Goal: Task Accomplishment & Management: Complete application form

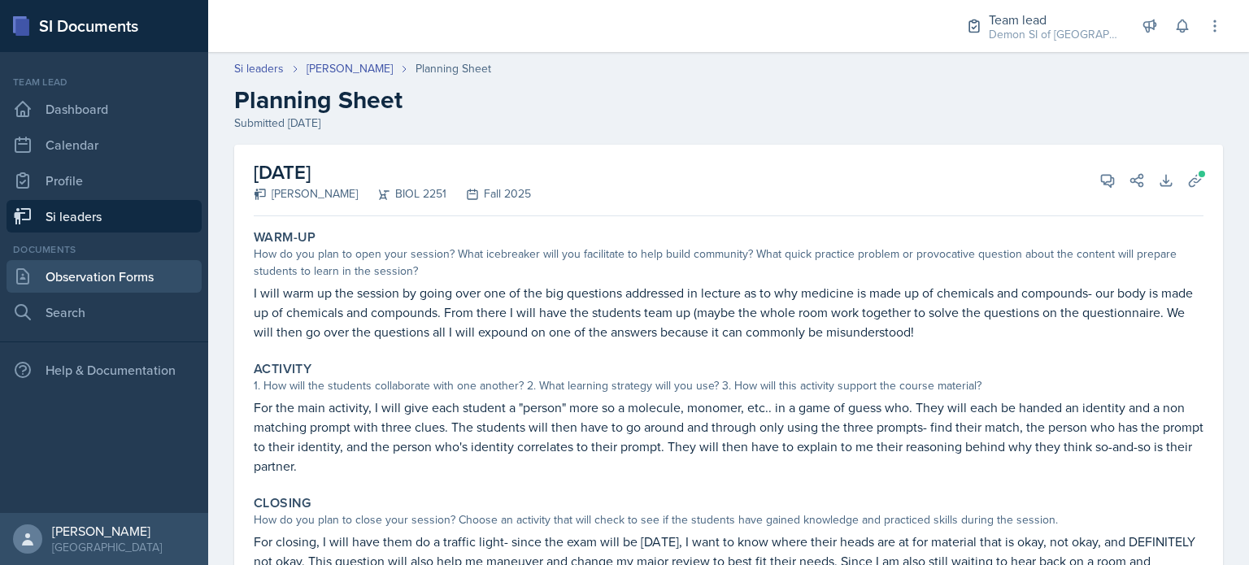
click at [28, 289] on link "Observation Forms" at bounding box center [104, 276] width 195 height 33
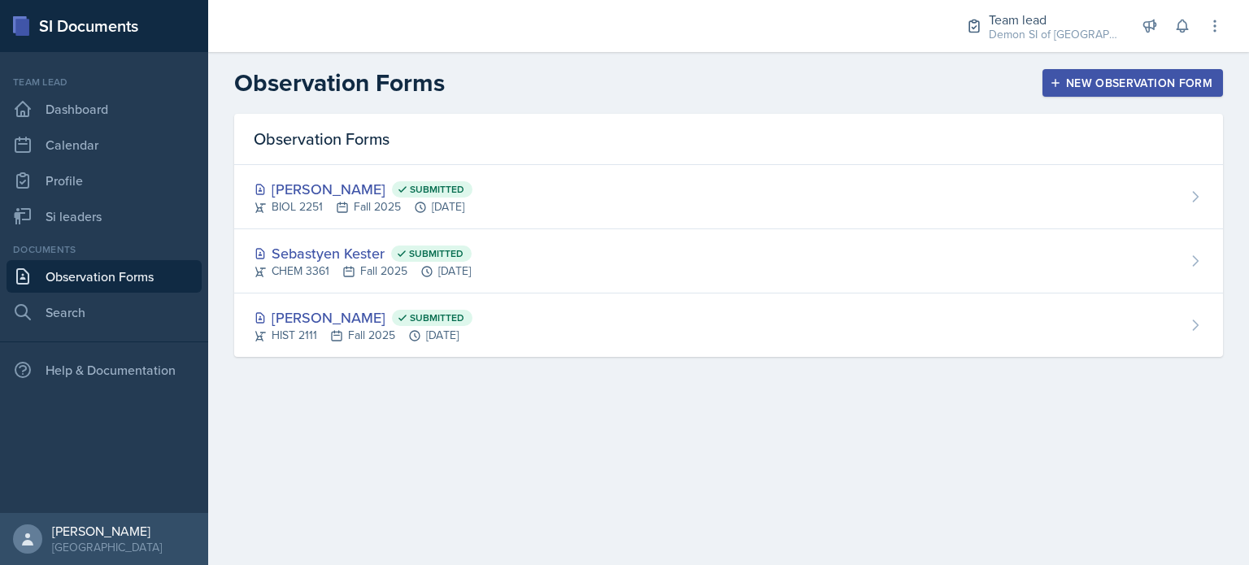
click at [1072, 85] on div "New Observation Form" at bounding box center [1132, 82] width 159 height 13
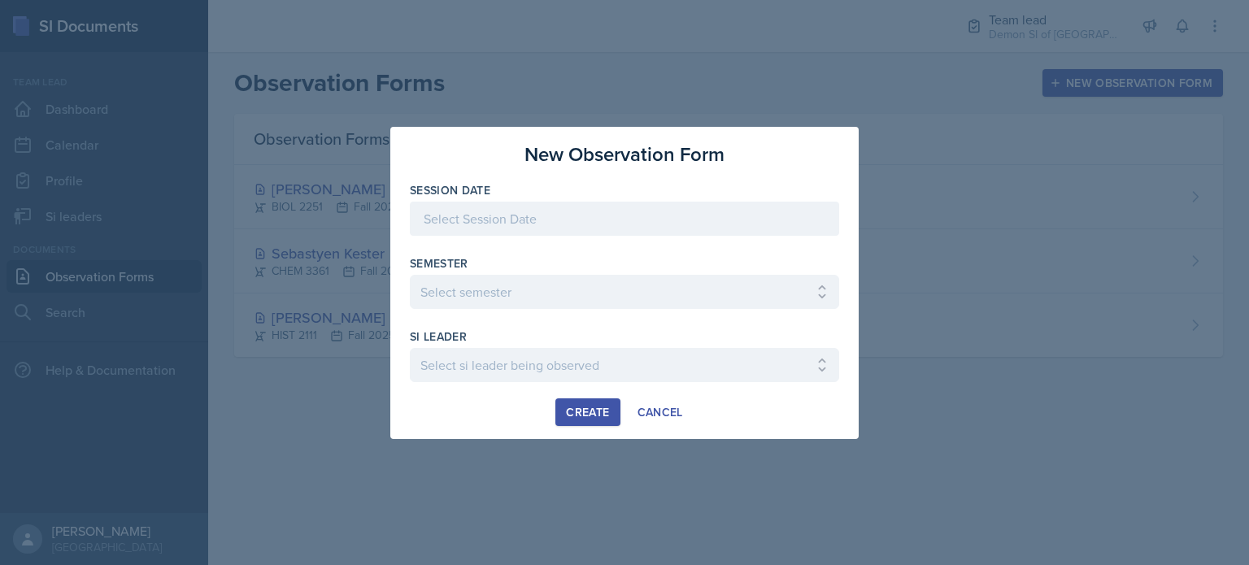
click at [563, 217] on div at bounding box center [624, 219] width 429 height 34
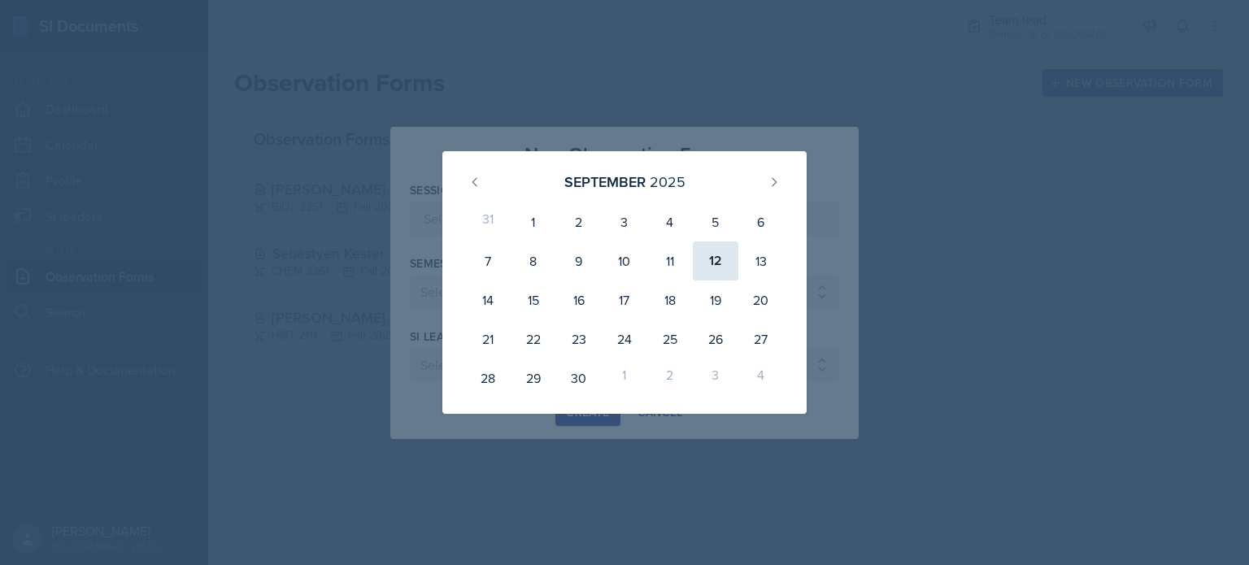
click at [719, 253] on div "12" at bounding box center [716, 260] width 46 height 39
type input "[DATE]"
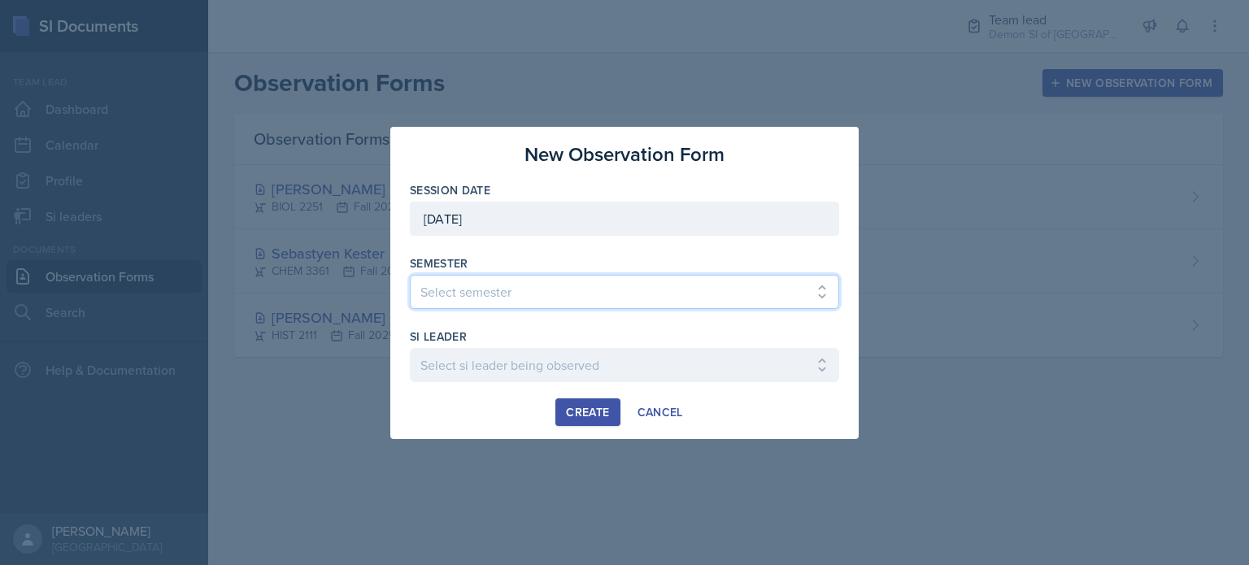
click at [596, 293] on select "Select semester All Spring 2021 Summer 2021 Spring 2022 Fall 2020 Fall 2021 Fal…" at bounding box center [624, 292] width 429 height 34
select select "2bed604d-1099-4043-b1bc-2365e8740244"
click at [410, 275] on select "Select semester All Spring 2021 Summer 2021 Spring 2022 Fall 2020 Fall 2021 Fal…" at bounding box center [624, 292] width 429 height 34
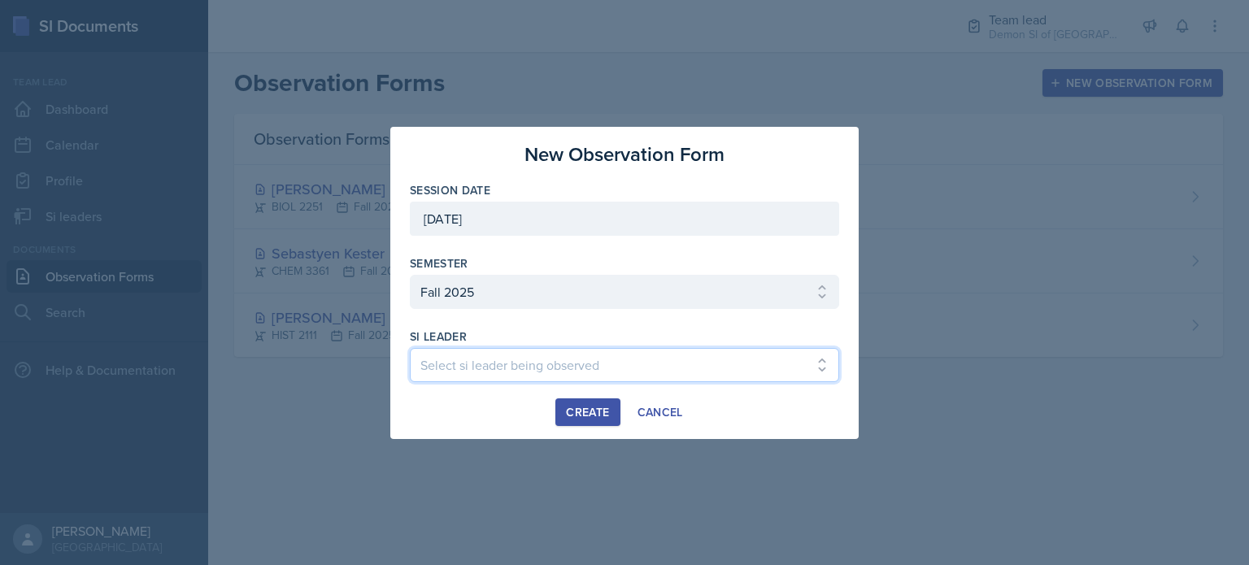
click at [471, 367] on select "Select si leader being observed [PERSON_NAME] / MATH 1190 / Les Mariettables [P…" at bounding box center [624, 365] width 429 height 34
select select "75a20c42-f955-4c0a-9132-0a29a47220a7"
click at [410, 348] on select "Select si leader being observed [PERSON_NAME] / MATH 1190 / Les Mariettables [P…" at bounding box center [624, 365] width 429 height 34
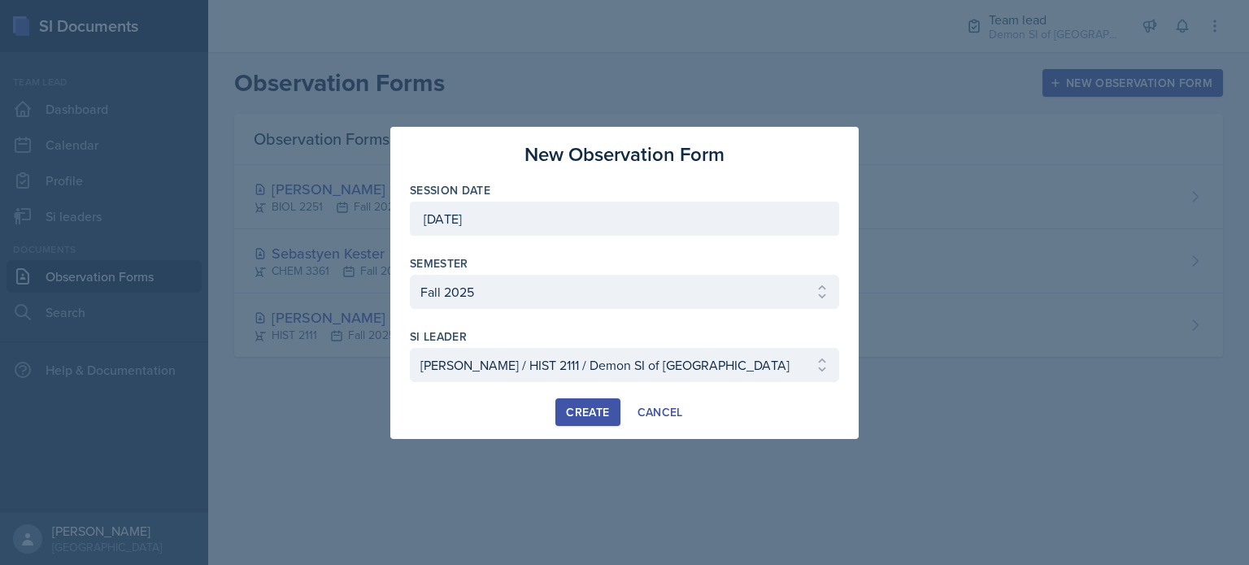
click at [596, 412] on div "Create" at bounding box center [587, 412] width 43 height 13
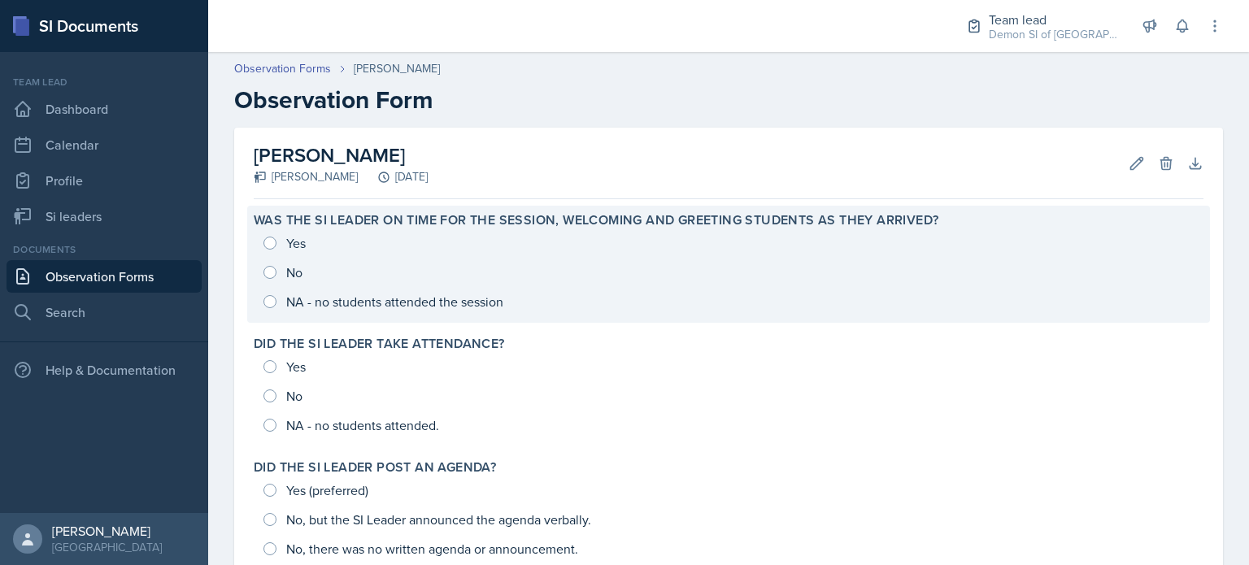
click at [325, 237] on div "Yes No NA - no students attended the session" at bounding box center [728, 272] width 949 height 88
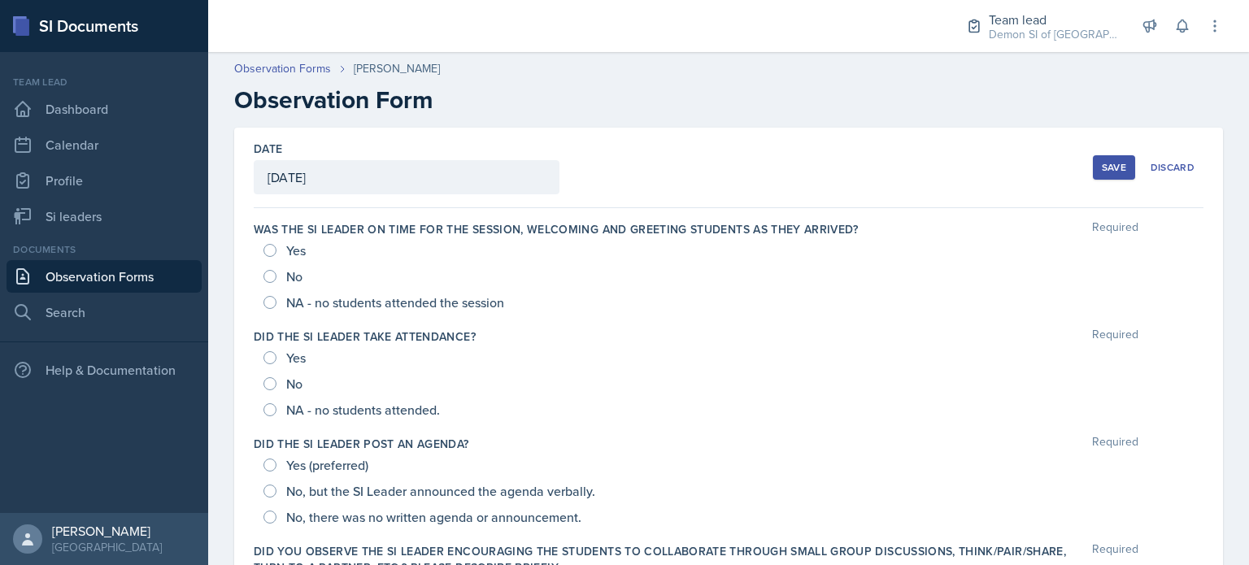
click at [289, 248] on span "Yes" at bounding box center [296, 250] width 20 height 16
click at [276, 248] on input "Yes" at bounding box center [269, 250] width 13 height 13
radio input "true"
click at [296, 363] on span "Yes" at bounding box center [296, 358] width 20 height 16
click at [276, 363] on input "Yes" at bounding box center [269, 357] width 13 height 13
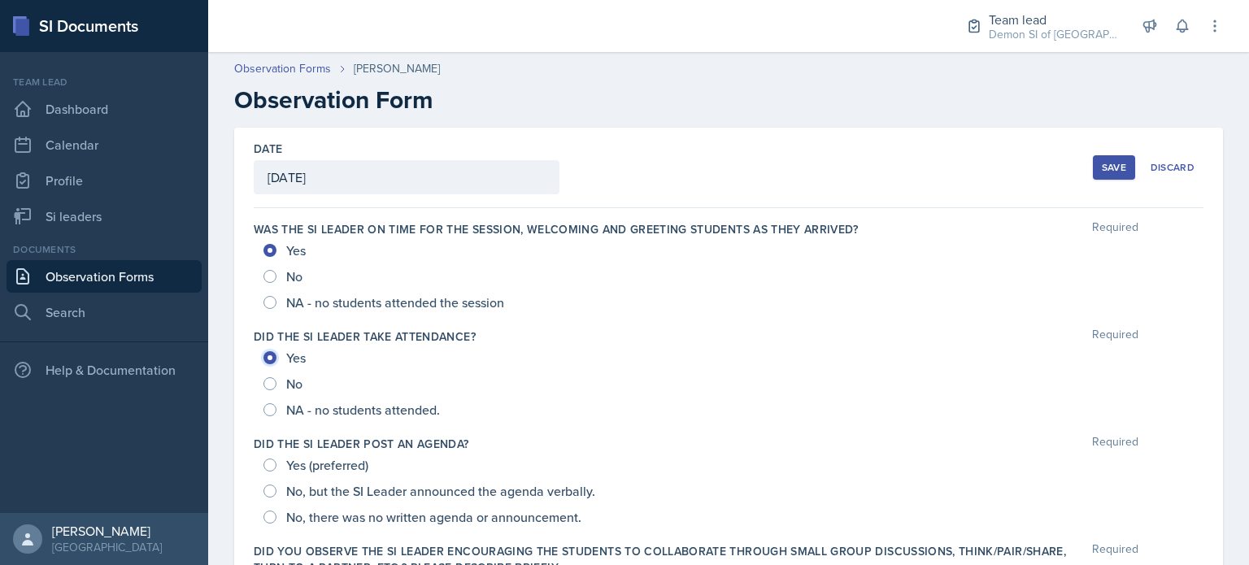
radio input "true"
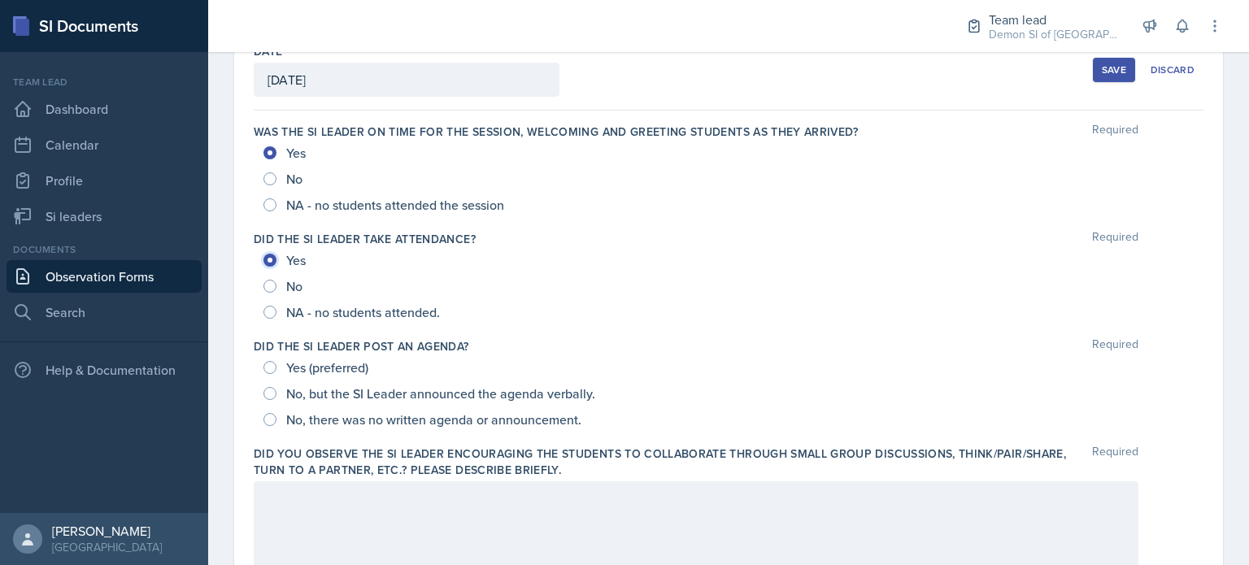
scroll to position [106, 0]
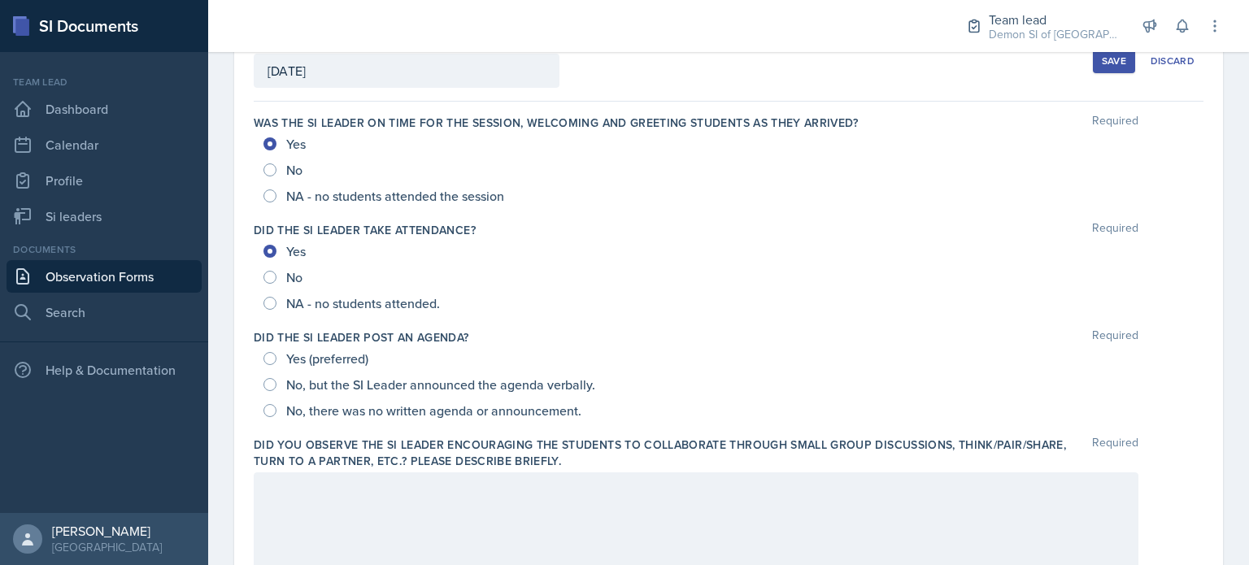
click at [302, 368] on div "Yes (preferred)" at bounding box center [317, 358] width 108 height 26
click at [299, 359] on span "Yes (preferred)" at bounding box center [327, 358] width 82 height 16
click at [276, 359] on input "Yes (preferred)" at bounding box center [269, 358] width 13 height 13
radio input "true"
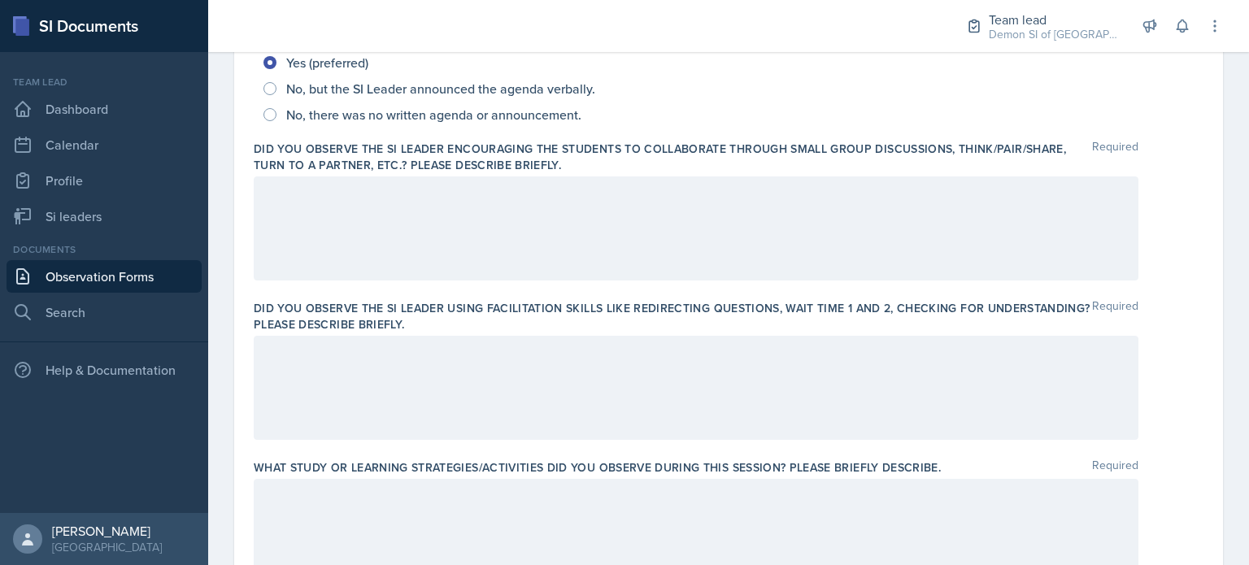
click at [311, 250] on div at bounding box center [696, 228] width 884 height 104
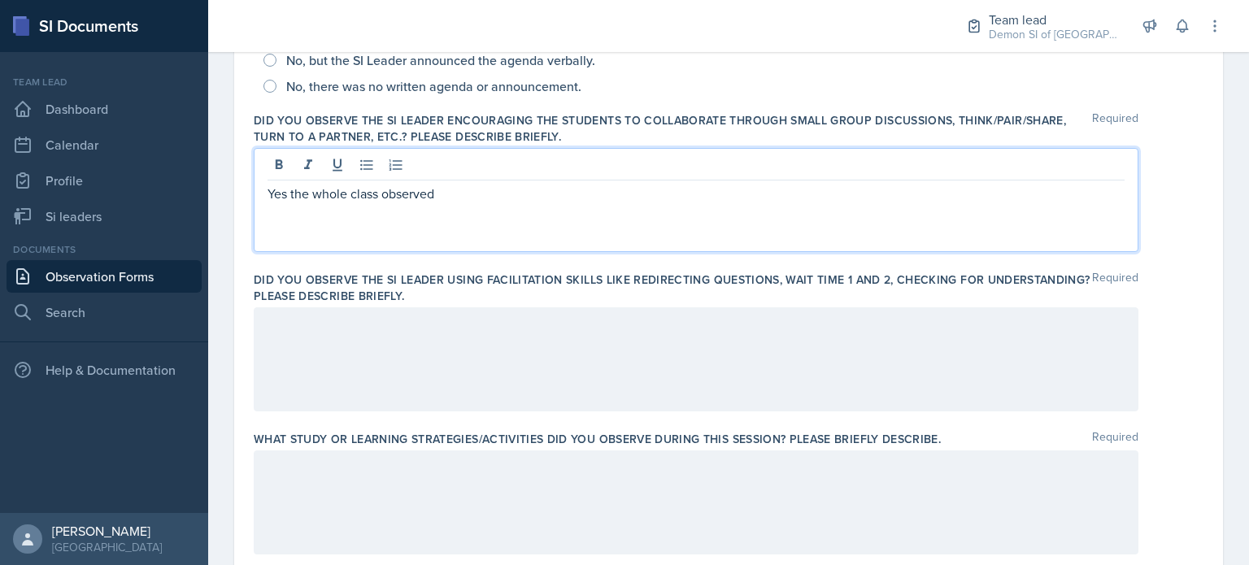
click at [286, 193] on p "Yes the whole class observed" at bounding box center [695, 194] width 857 height 20
click at [293, 190] on p "Yes! the whole class observed" at bounding box center [695, 194] width 857 height 20
click at [380, 197] on p "Yes! To start the seesion the whole class observed" at bounding box center [695, 194] width 857 height 20
click at [403, 193] on p "Yes! To start the session the whole class observed" at bounding box center [695, 194] width 857 height 20
click at [549, 193] on p "Yes! To start the session, the whole class observed" at bounding box center [695, 194] width 857 height 20
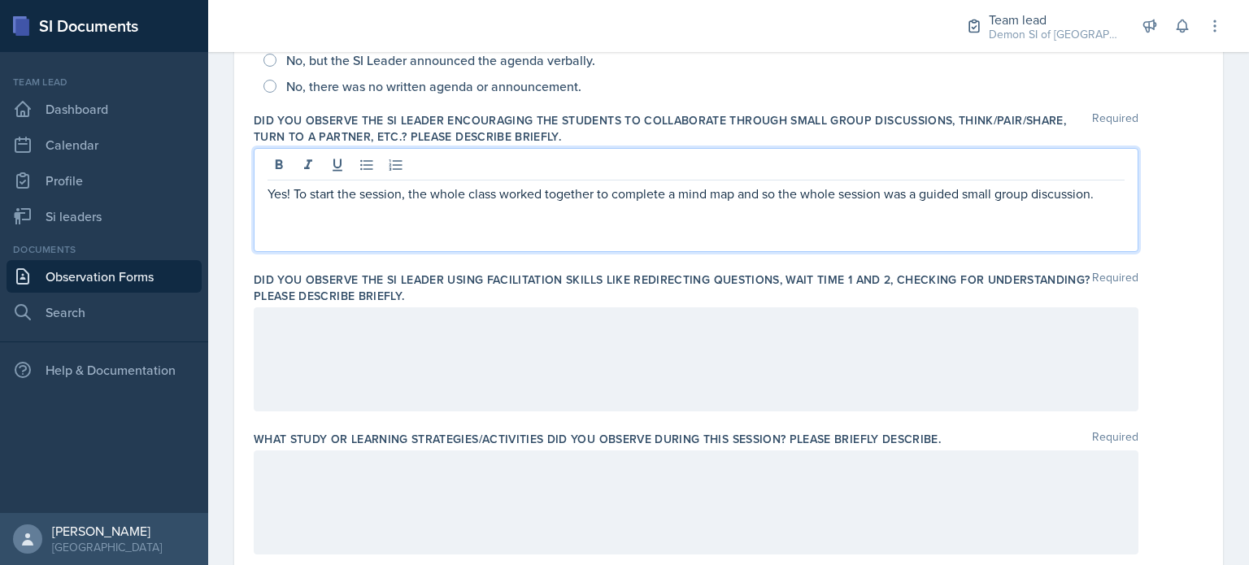
click at [432, 356] on div at bounding box center [696, 359] width 884 height 104
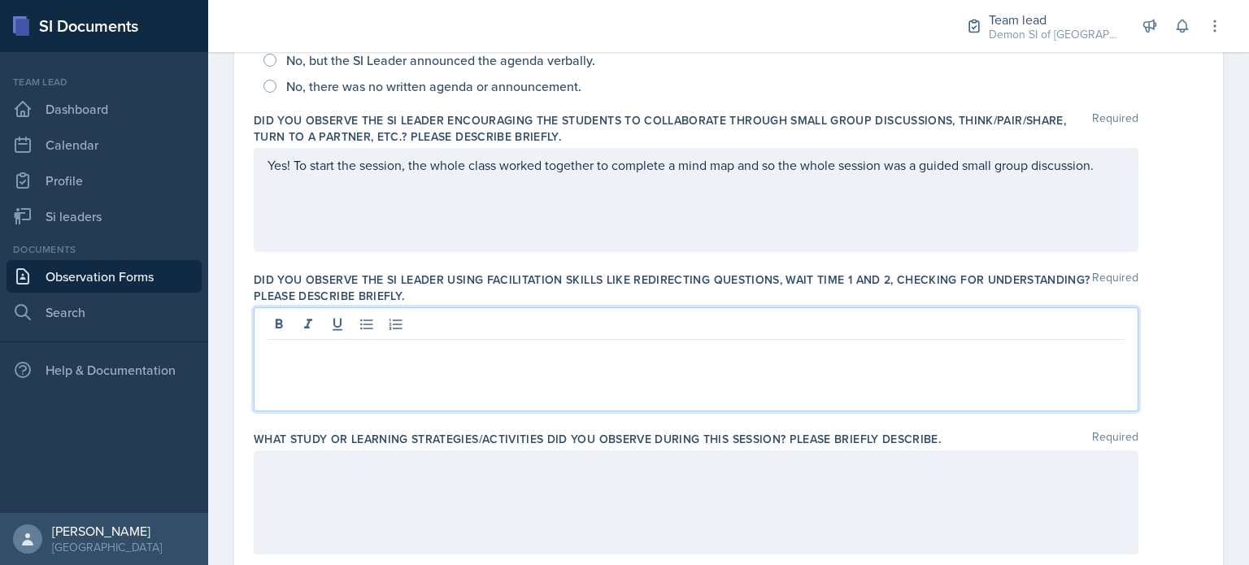
scroll to position [459, 0]
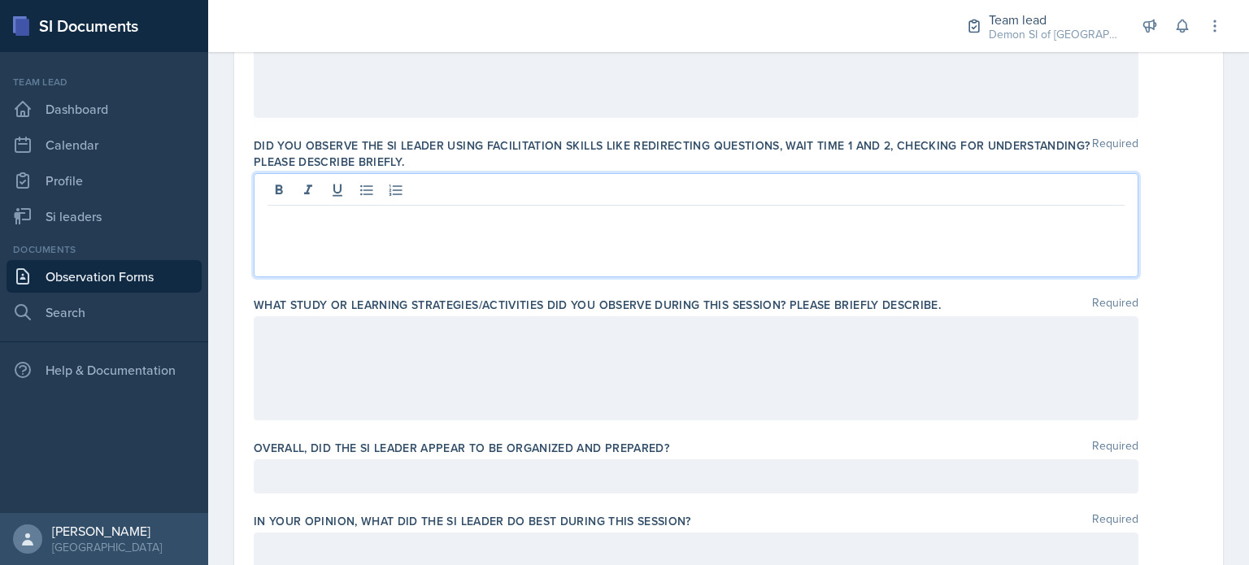
click at [323, 400] on div at bounding box center [696, 368] width 884 height 104
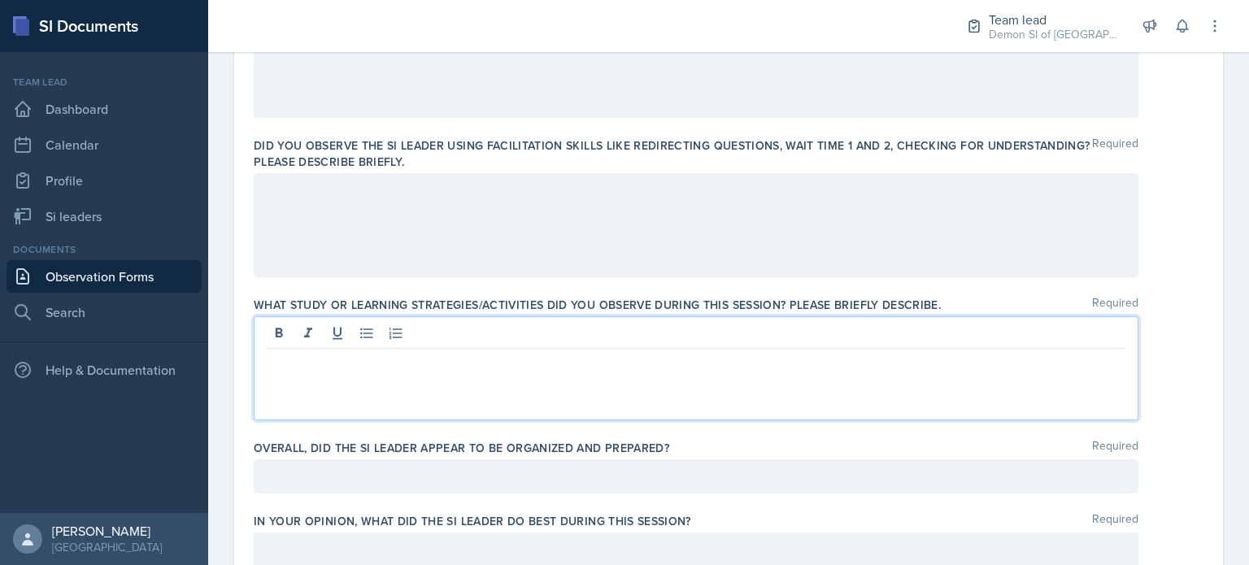
scroll to position [593, 0]
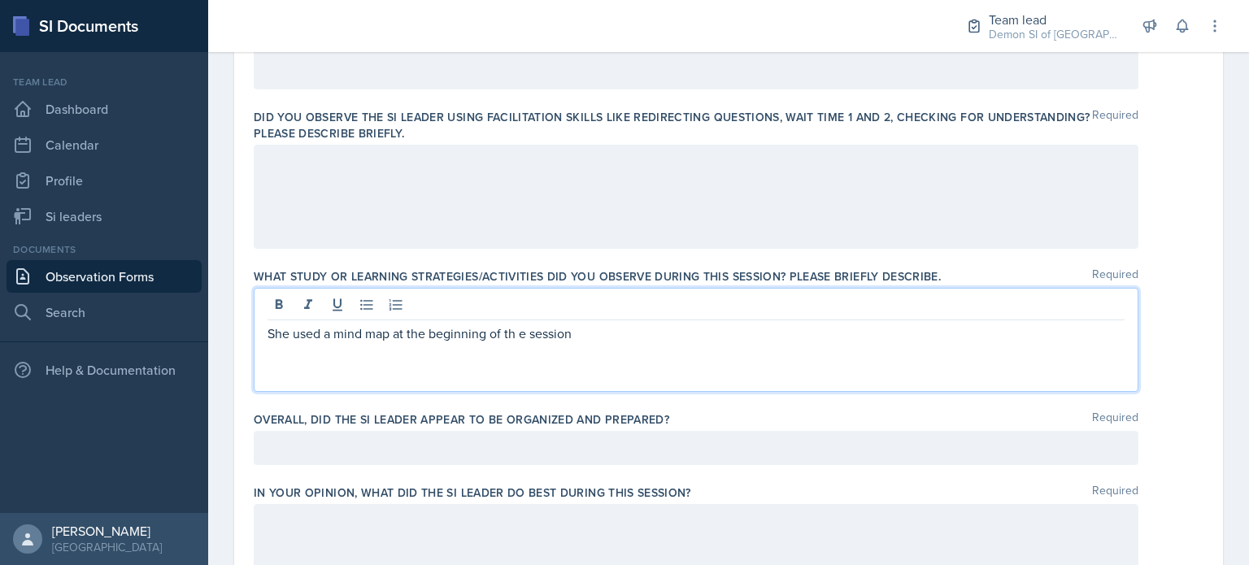
click at [520, 334] on p "She used a mind map at the beginning of th e session" at bounding box center [695, 334] width 857 height 20
click at [83, 212] on link "Si leaders" at bounding box center [104, 216] width 195 height 33
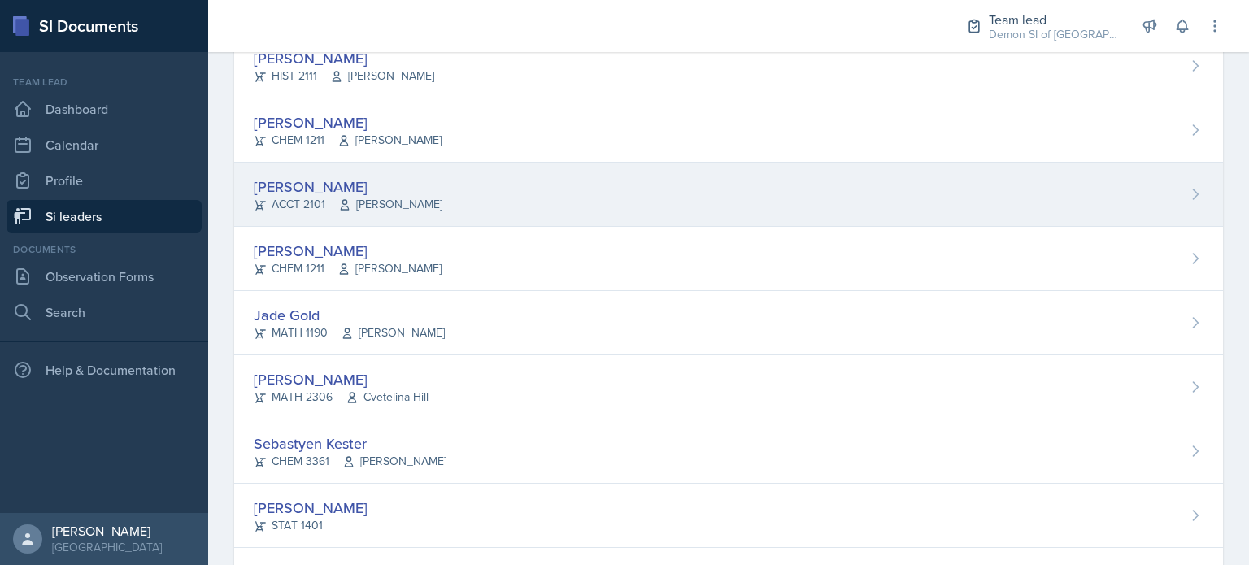
scroll to position [563, 0]
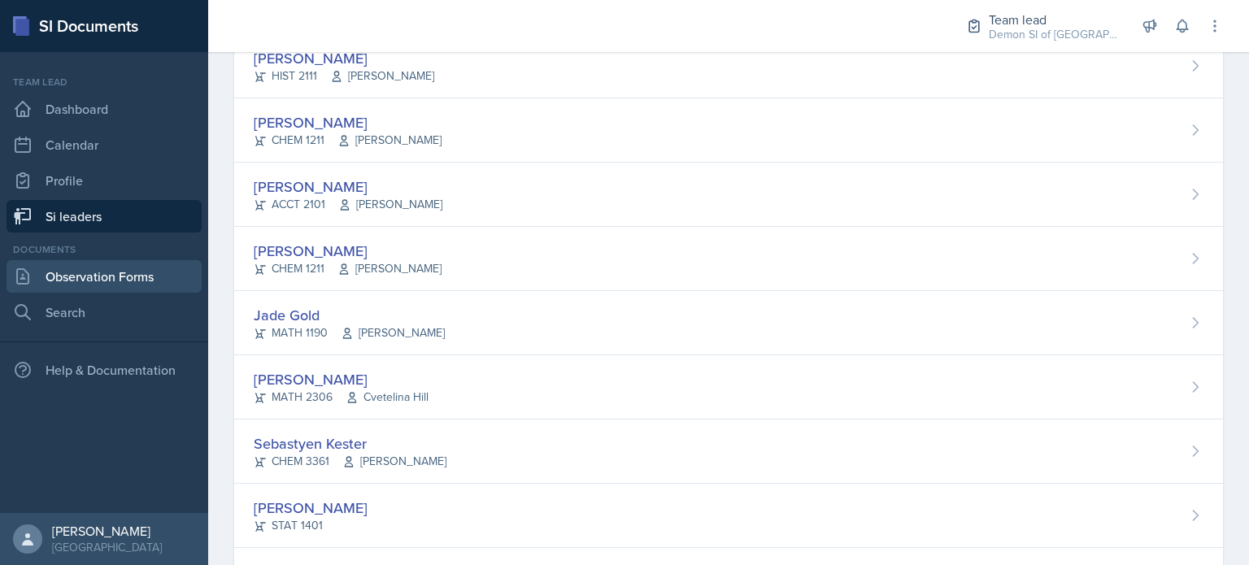
click at [97, 280] on link "Observation Forms" at bounding box center [104, 276] width 195 height 33
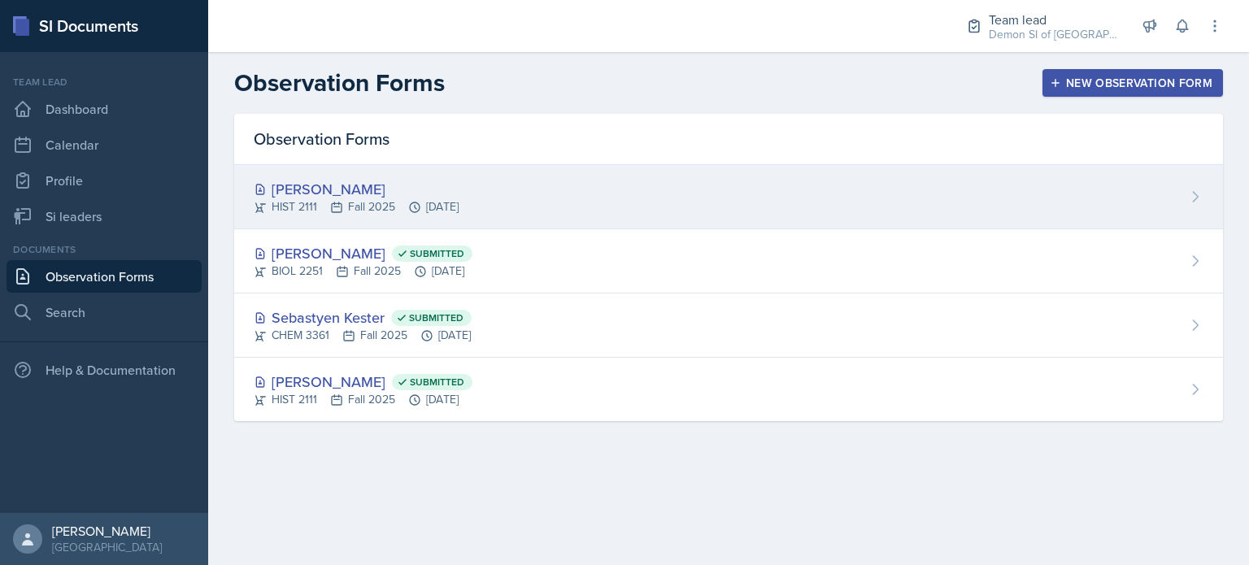
click at [325, 191] on div "[PERSON_NAME]" at bounding box center [356, 189] width 205 height 22
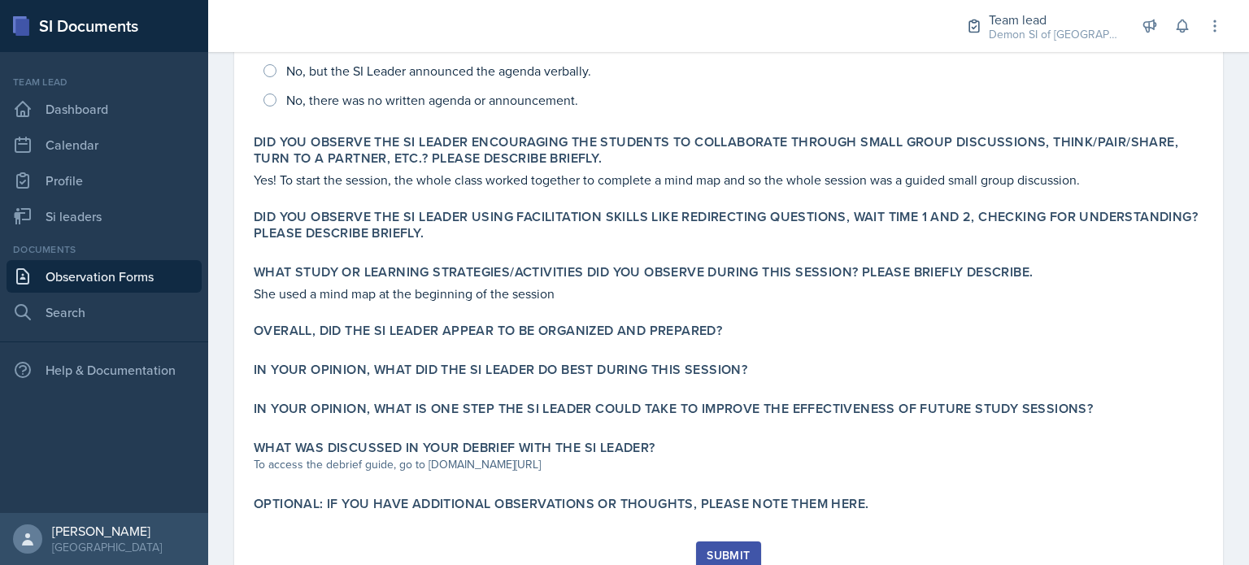
scroll to position [432, 0]
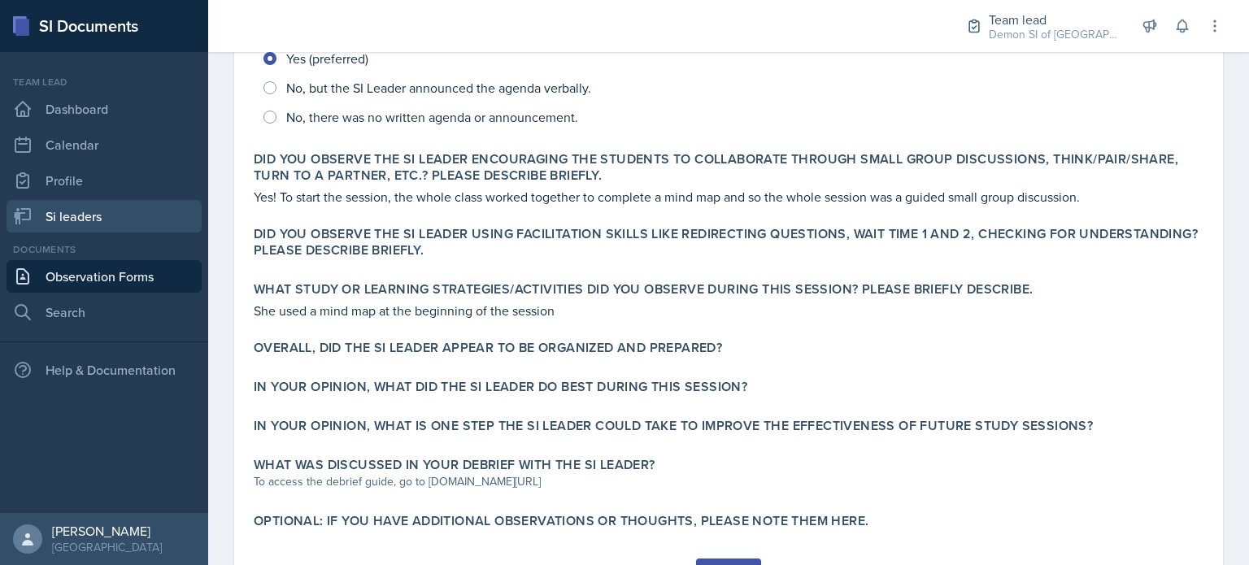
click at [132, 219] on link "Si leaders" at bounding box center [104, 216] width 195 height 33
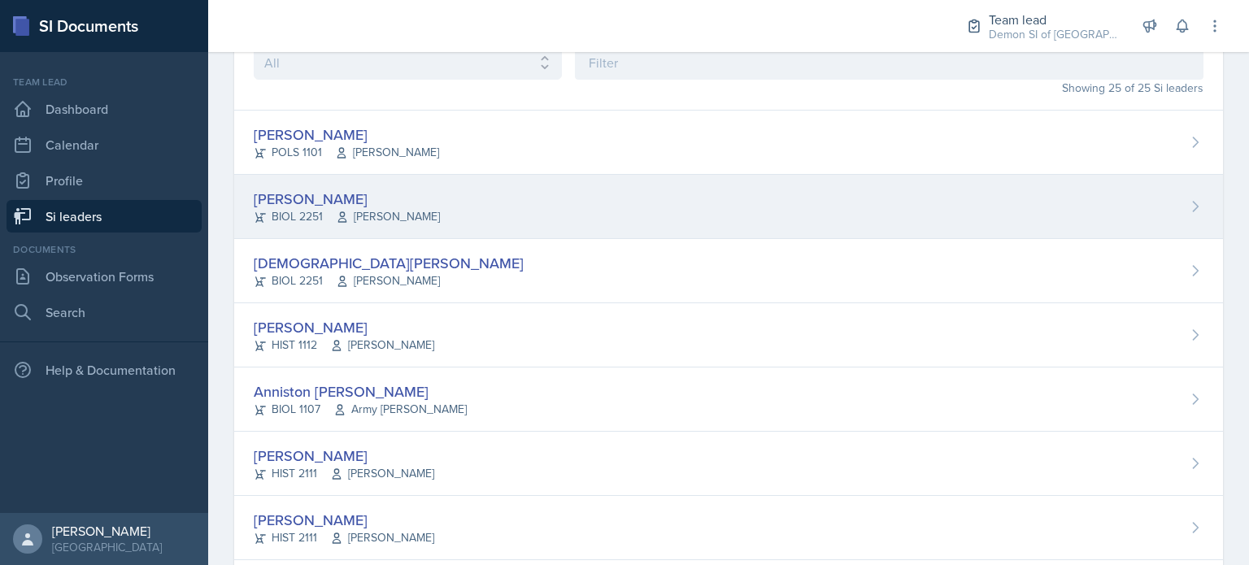
scroll to position [101, 0]
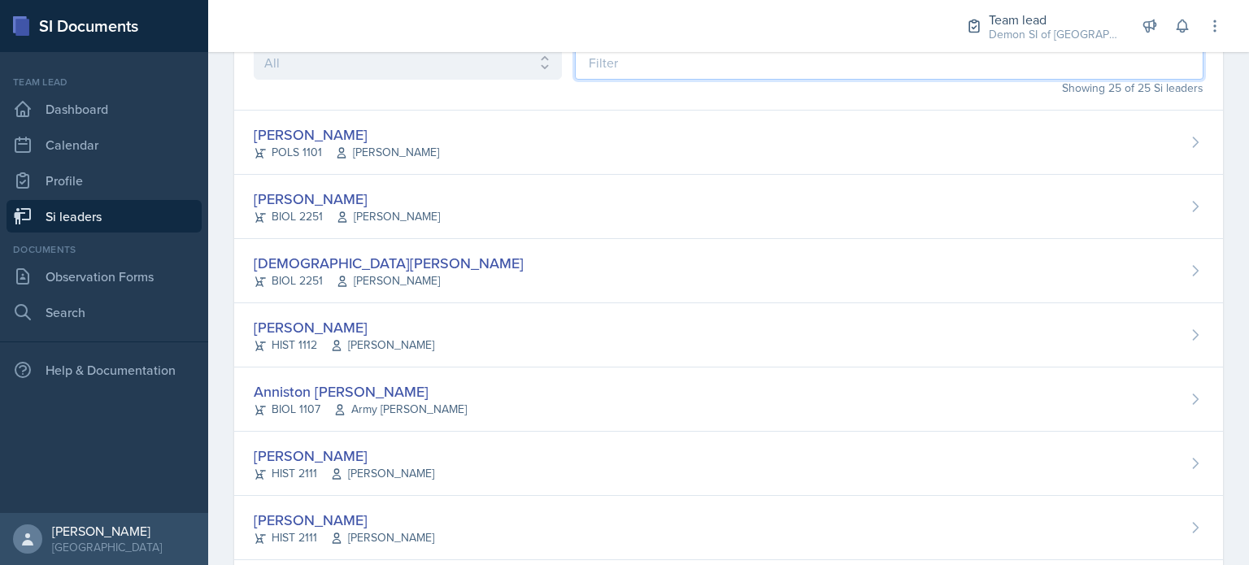
click at [670, 59] on input at bounding box center [889, 63] width 628 height 34
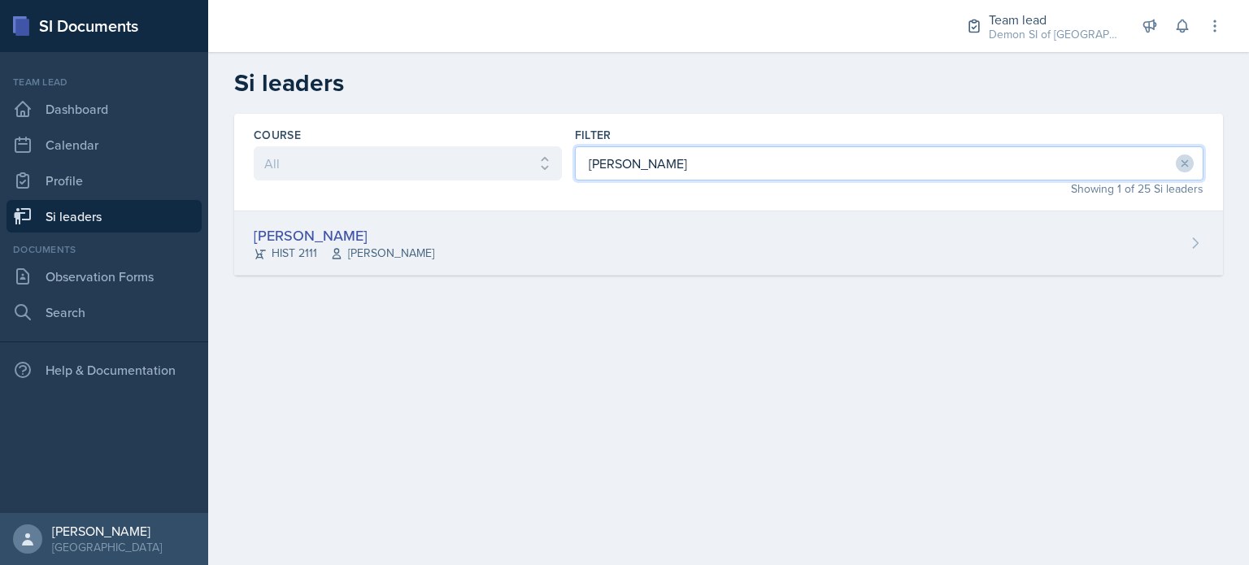
type input "[PERSON_NAME]"
click at [369, 224] on div "[PERSON_NAME]" at bounding box center [344, 235] width 180 height 22
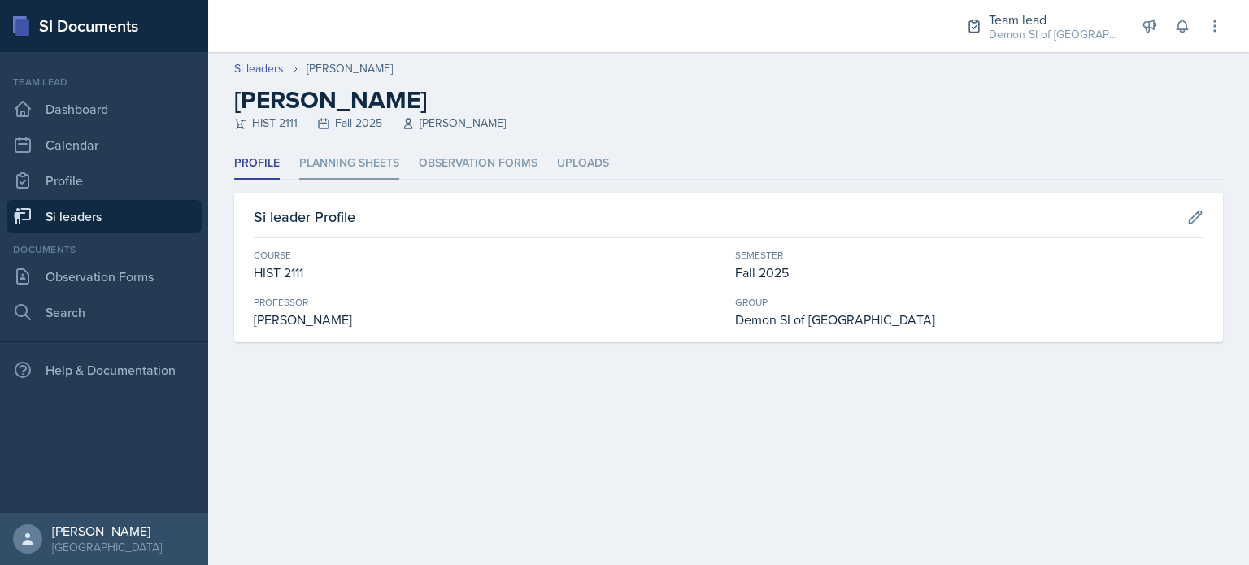
click at [372, 164] on li "Planning Sheets" at bounding box center [349, 164] width 100 height 32
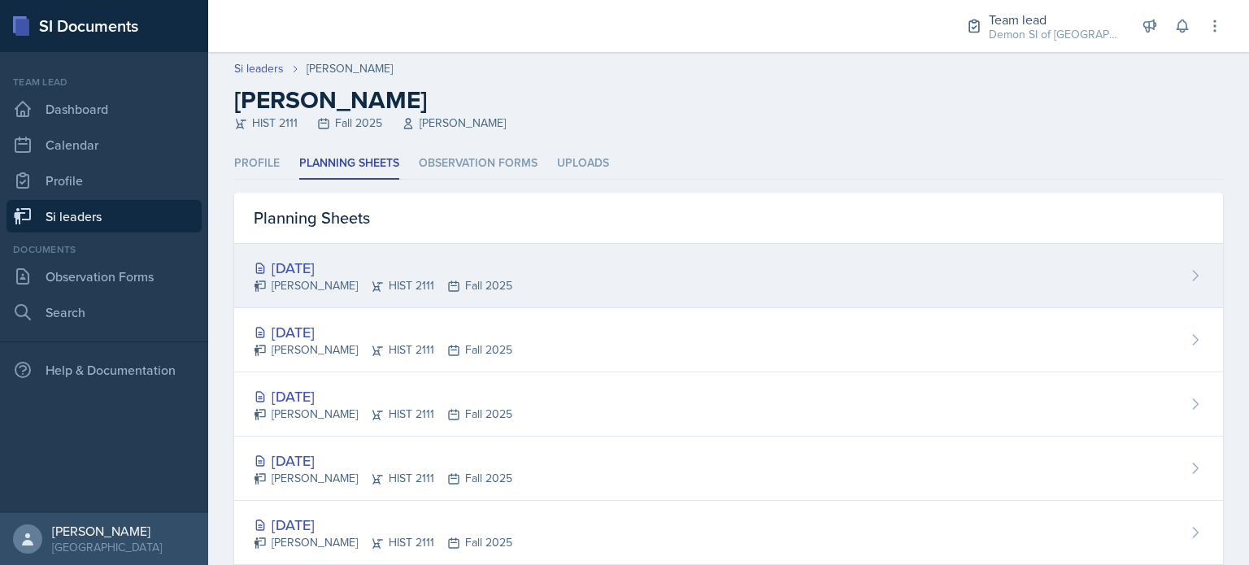
click at [371, 277] on div "[PERSON_NAME] HIST 2111 Fall 2025" at bounding box center [383, 285] width 258 height 17
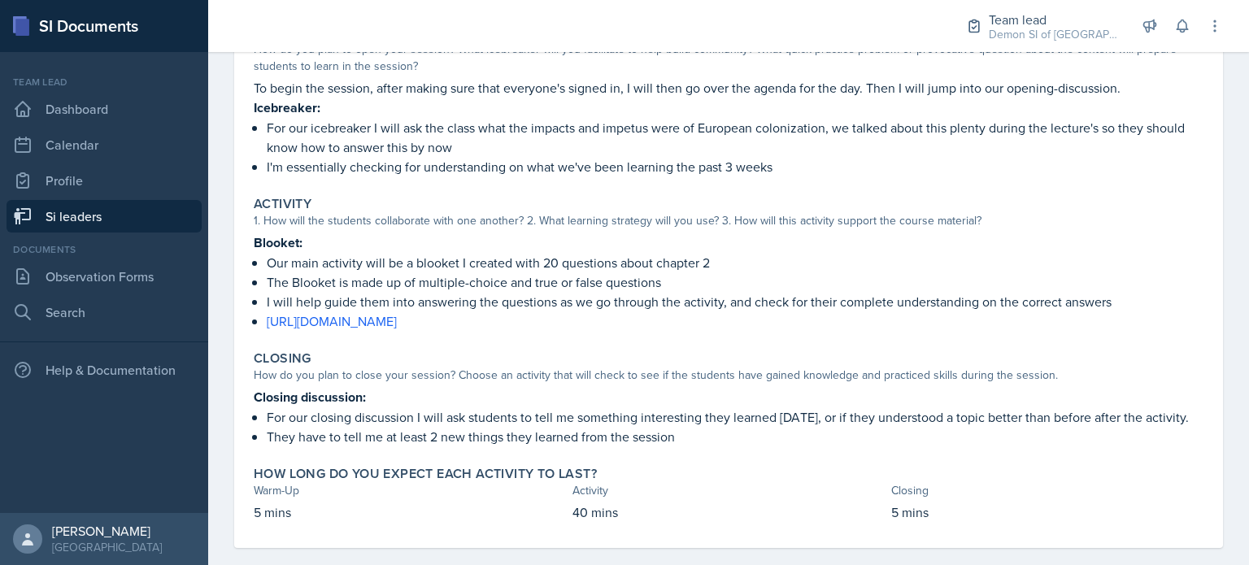
scroll to position [224, 0]
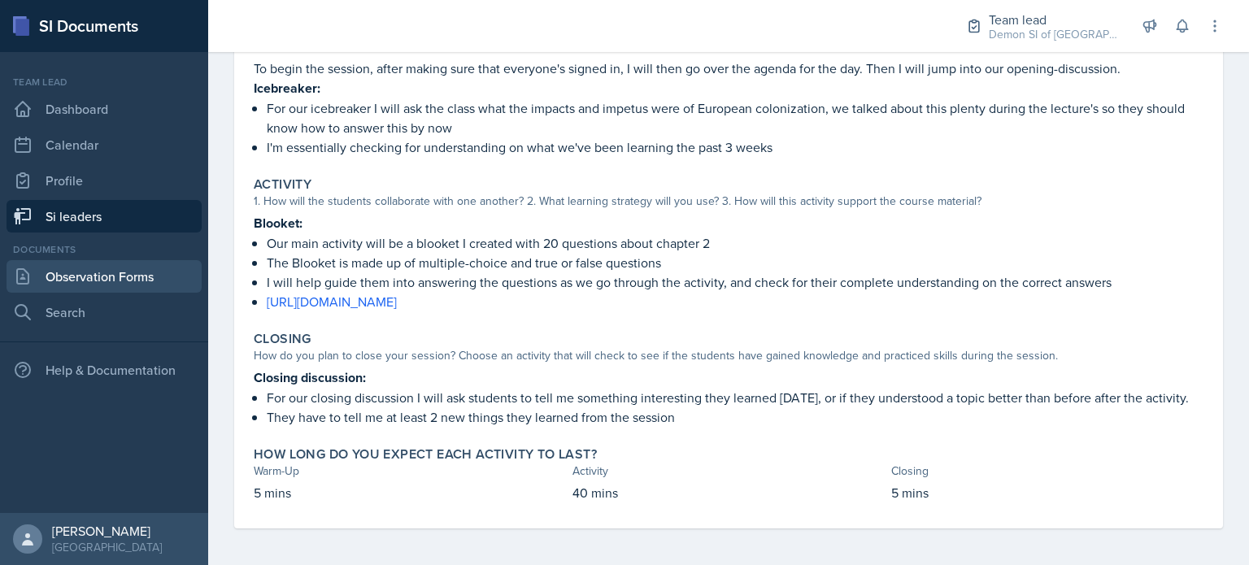
click at [127, 271] on link "Observation Forms" at bounding box center [104, 276] width 195 height 33
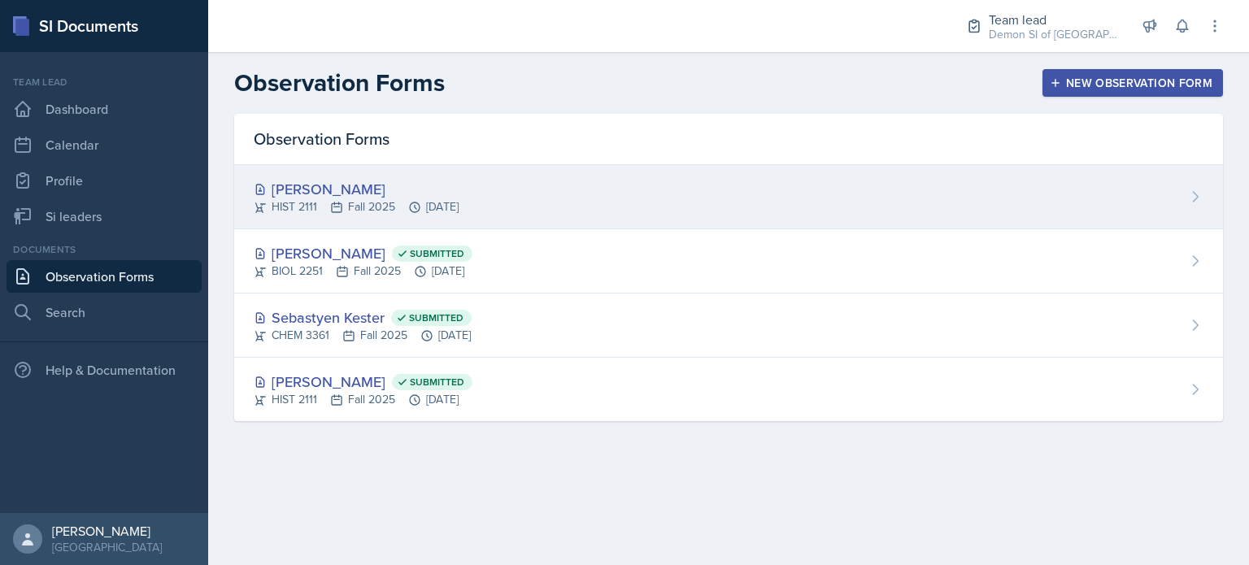
click at [363, 187] on div "[PERSON_NAME]" at bounding box center [356, 189] width 205 height 22
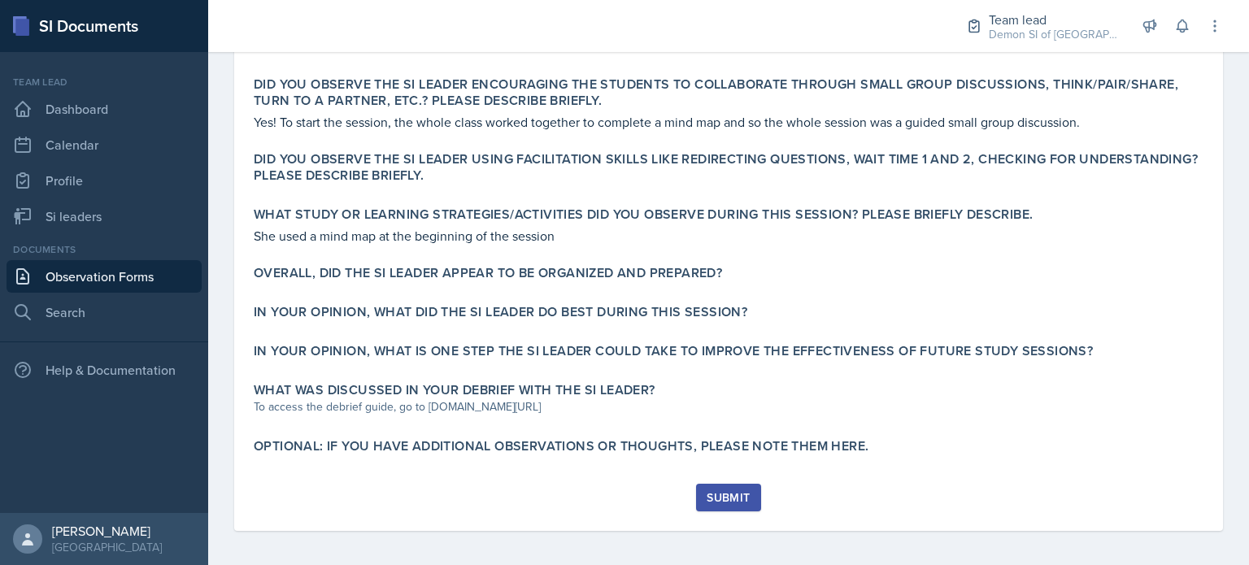
scroll to position [510, 0]
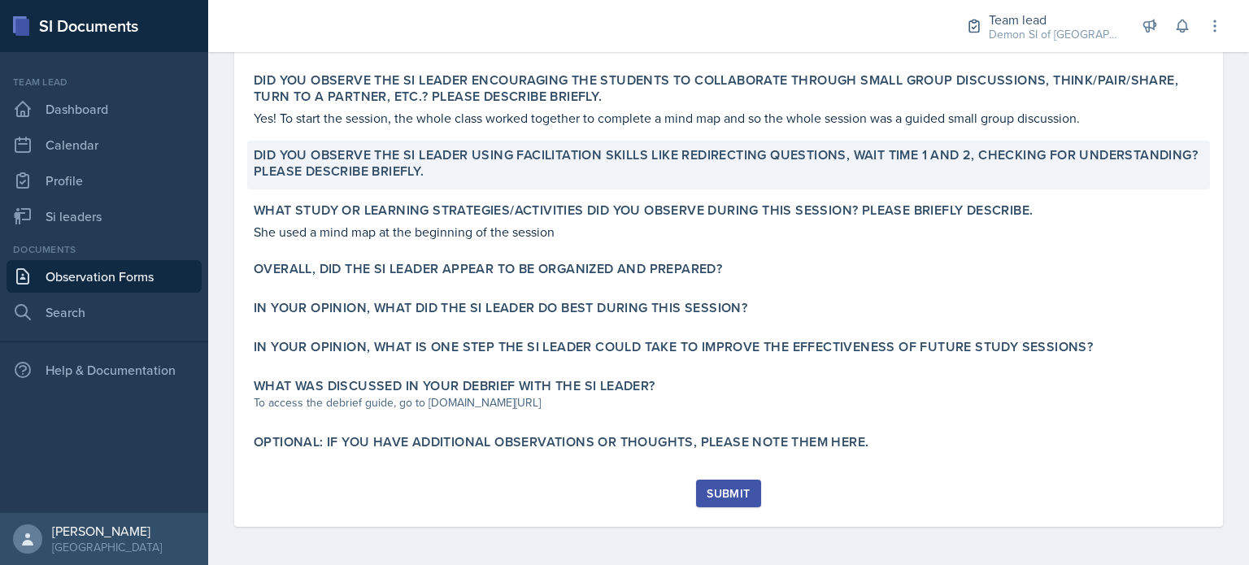
click at [586, 159] on label "Did you observe the SI Leader using facilitation skills like redirecting questi…" at bounding box center [728, 163] width 949 height 33
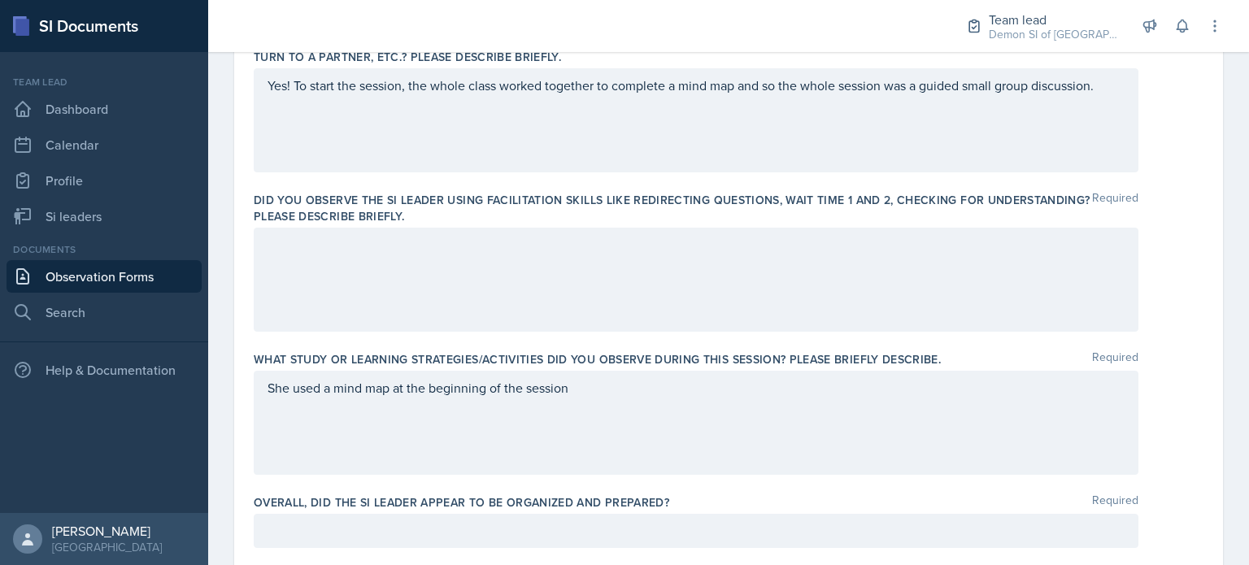
click at [546, 263] on div at bounding box center [696, 280] width 884 height 104
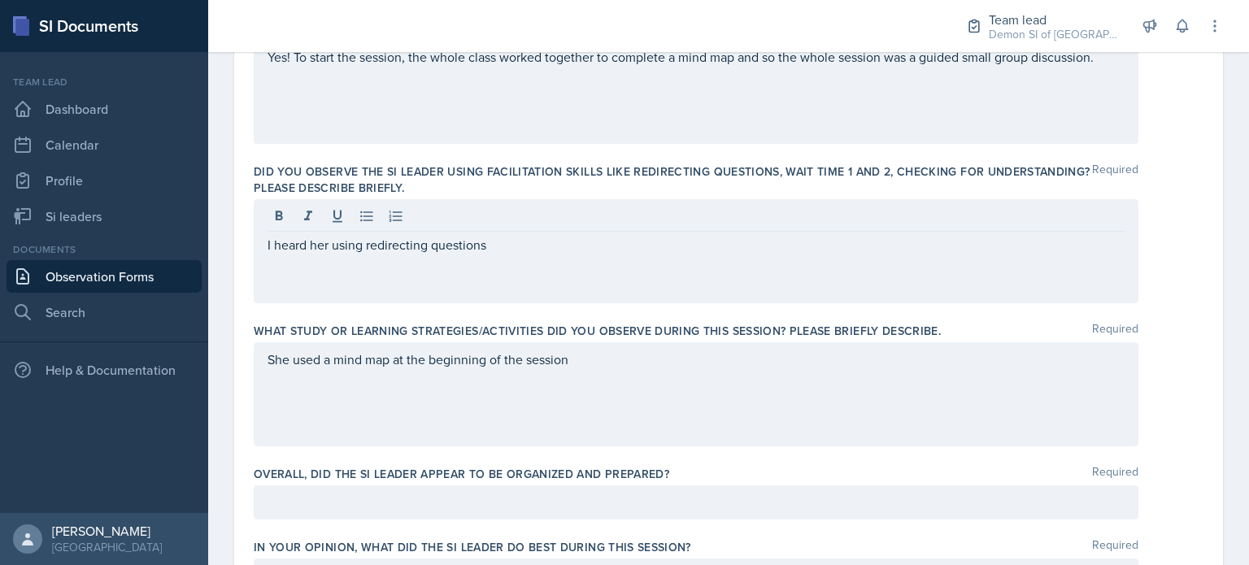
click at [547, 253] on div "I heard her using redirecting questions" at bounding box center [696, 251] width 884 height 104
